Goal: Information Seeking & Learning: Learn about a topic

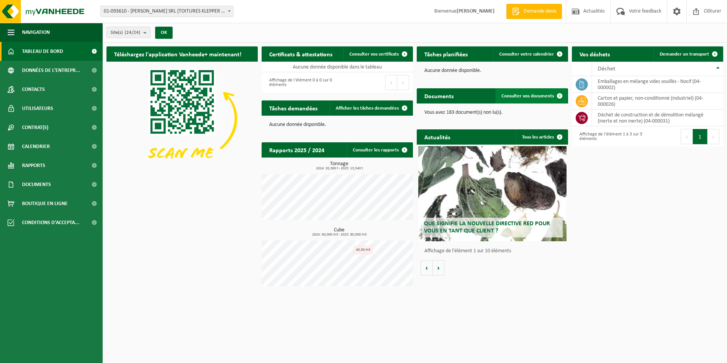
click at [537, 95] on span "Consulter vos documents" at bounding box center [528, 96] width 52 height 5
click at [487, 221] on span "Que signifie la nouvelle directive RED pour vous en tant que client ?" at bounding box center [487, 227] width 126 height 13
